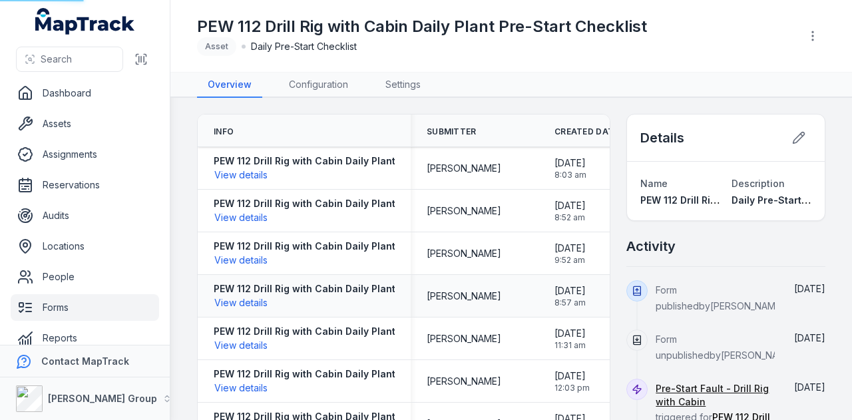
scroll to position [16, 0]
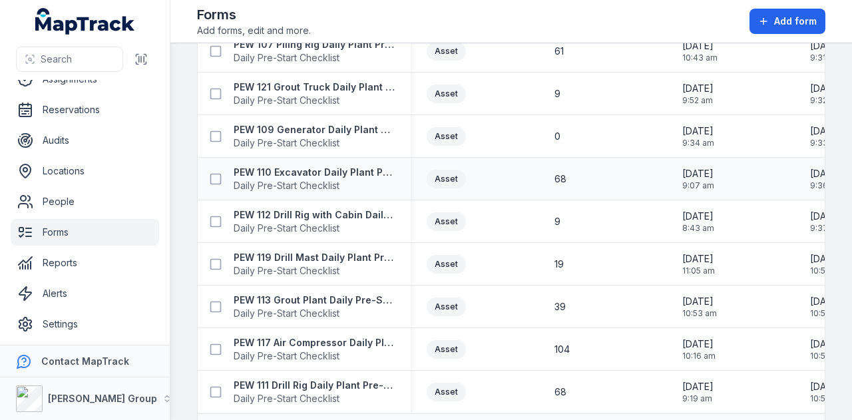
scroll to position [1468, 0]
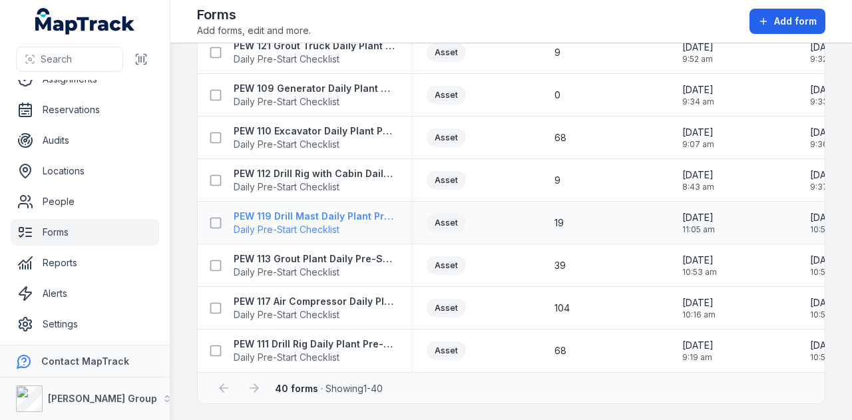
click at [324, 210] on strong "PEW 119 Drill Mast Daily Plant Pre-Start Checklist" at bounding box center [314, 216] width 161 height 13
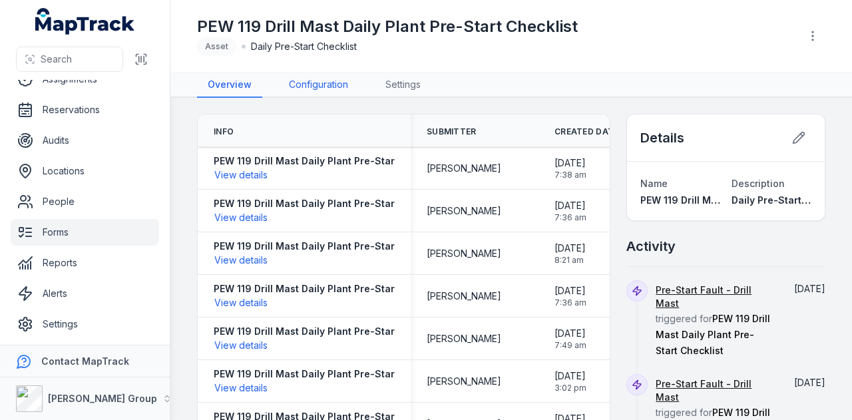
click at [323, 79] on link "Configuration" at bounding box center [318, 85] width 81 height 25
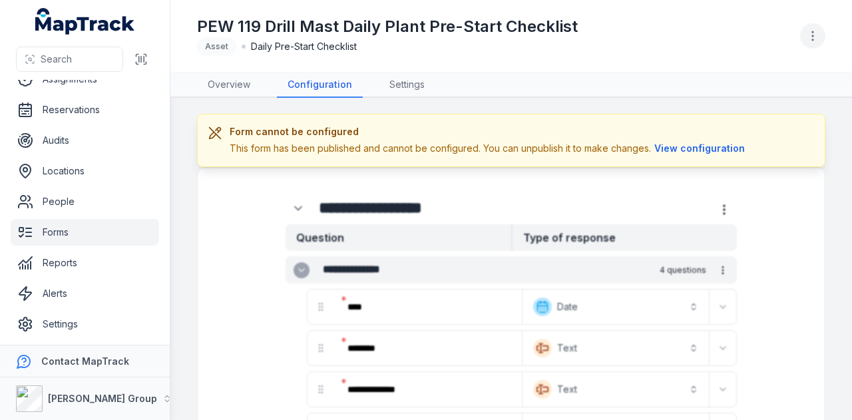
click at [812, 43] on button "button" at bounding box center [813, 35] width 25 height 25
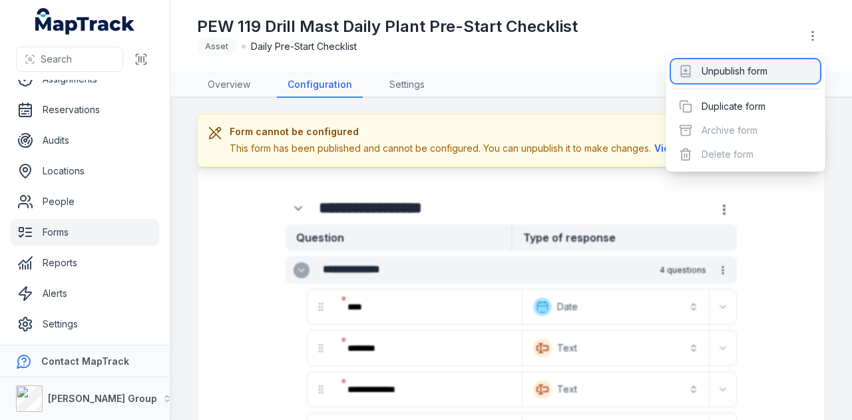
click at [775, 72] on div "Unpublish form" at bounding box center [745, 71] width 149 height 24
